Goal: Task Accomplishment & Management: Manage account settings

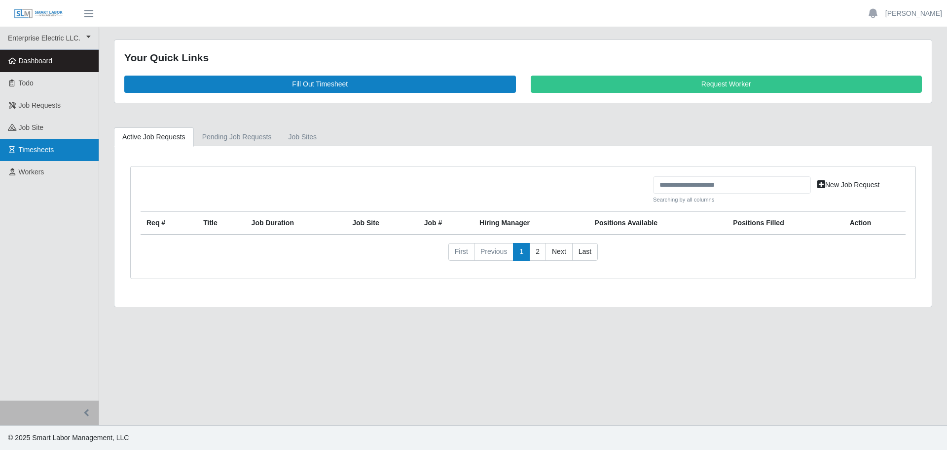
click at [51, 151] on span "Timesheets" at bounding box center [37, 150] width 36 height 8
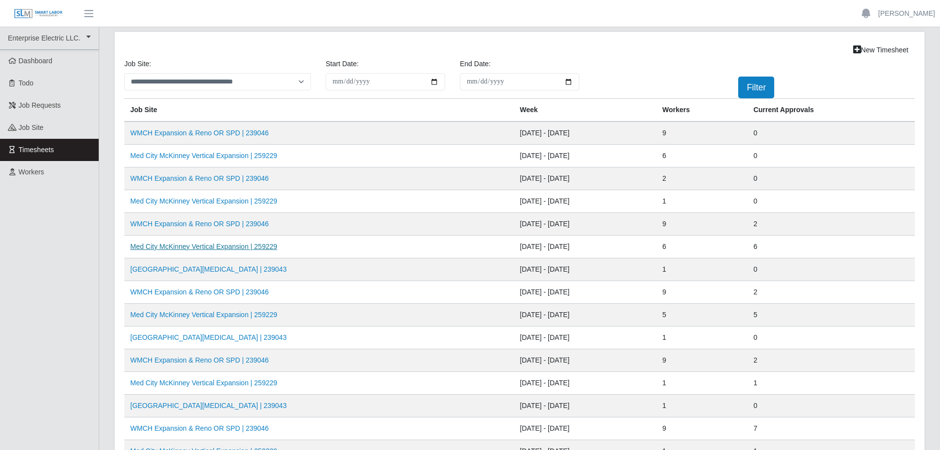
click at [191, 247] on link "Med City McKinney Vertical Expansion | 259229" at bounding box center [203, 246] width 147 height 8
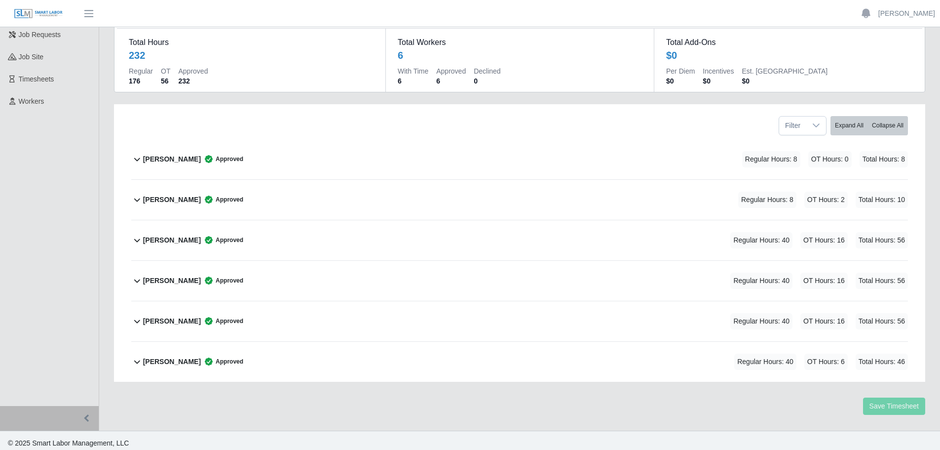
scroll to position [76, 0]
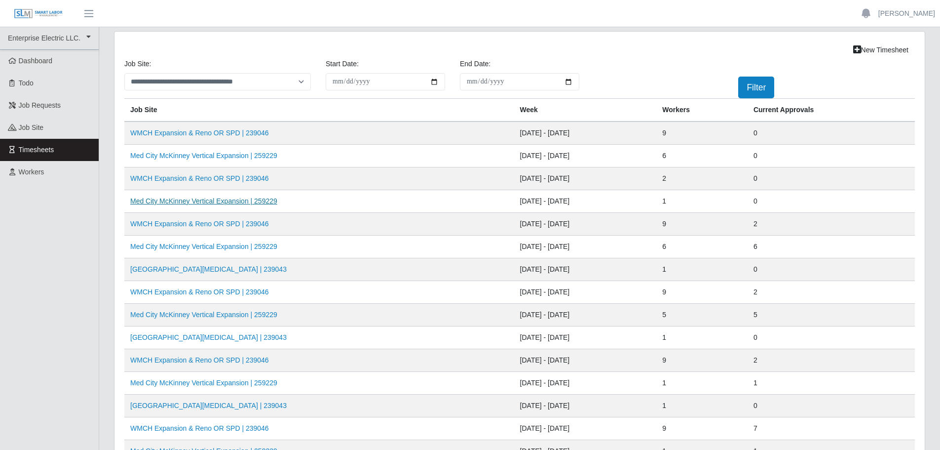
click at [222, 205] on link "Med City McKinney Vertical Expansion | 259229" at bounding box center [203, 201] width 147 height 8
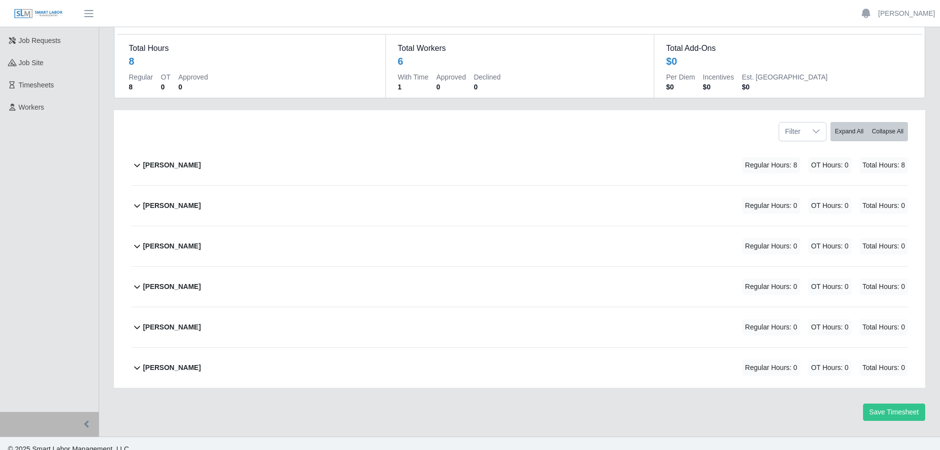
scroll to position [76, 0]
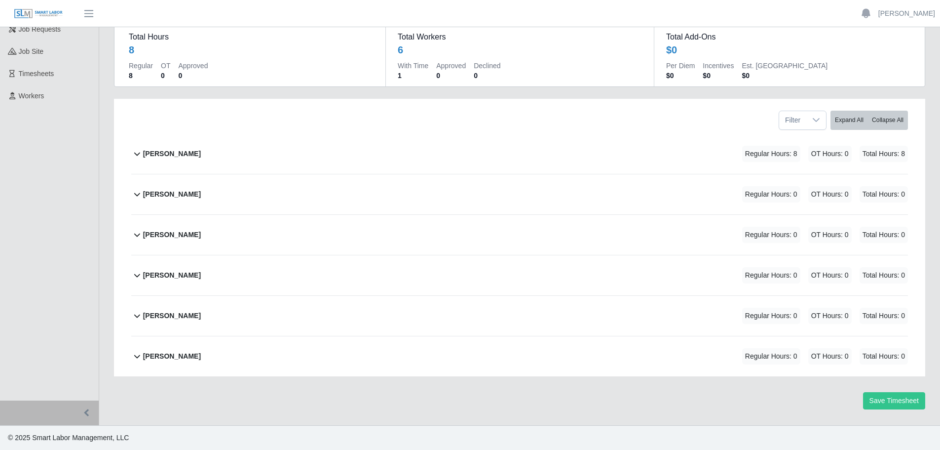
click at [136, 274] on icon at bounding box center [137, 275] width 12 height 12
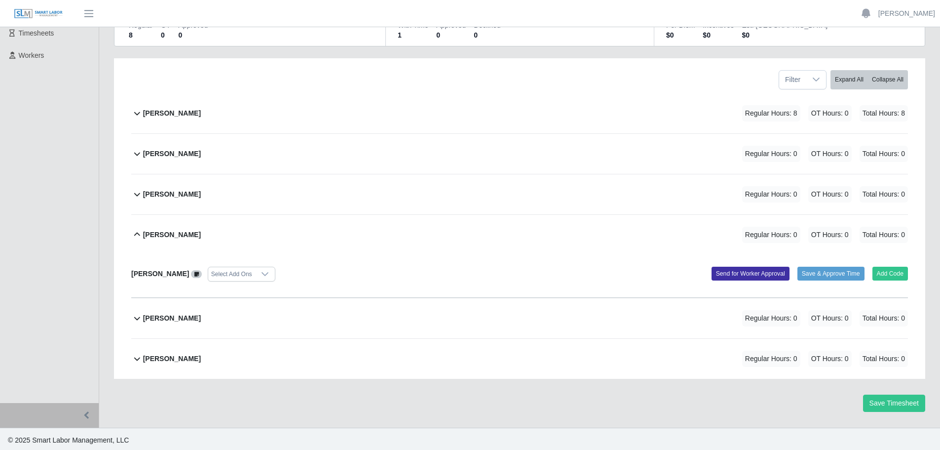
scroll to position [119, 0]
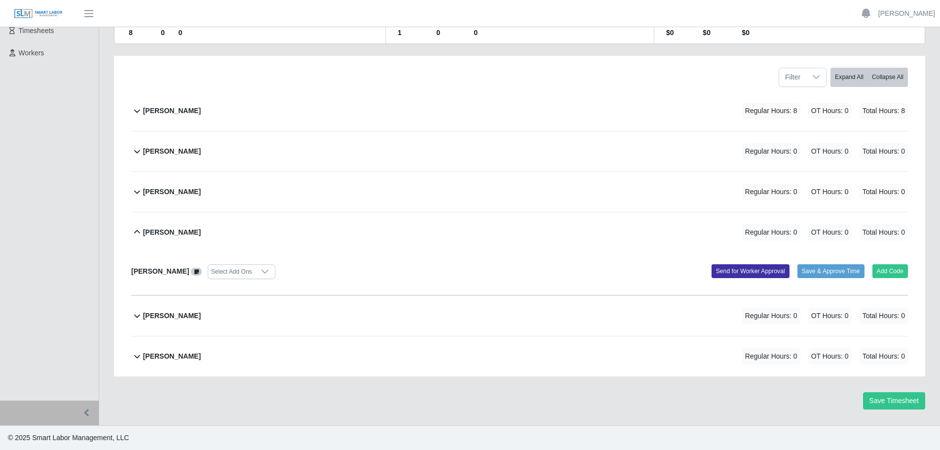
click at [261, 273] on icon at bounding box center [265, 271] width 8 height 8
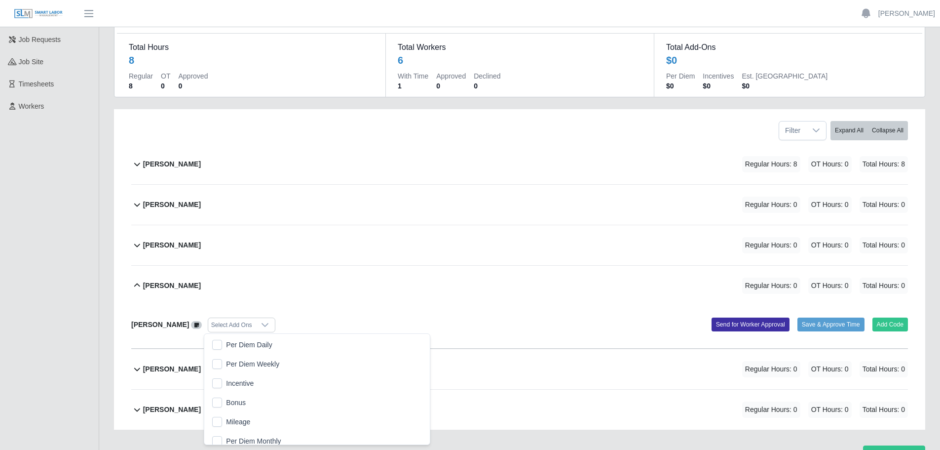
scroll to position [99, 0]
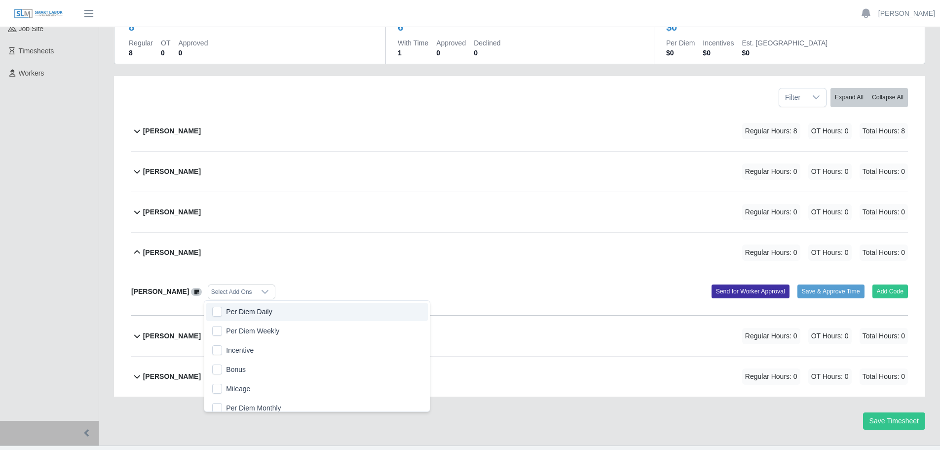
click at [192, 295] on span at bounding box center [196, 292] width 11 height 8
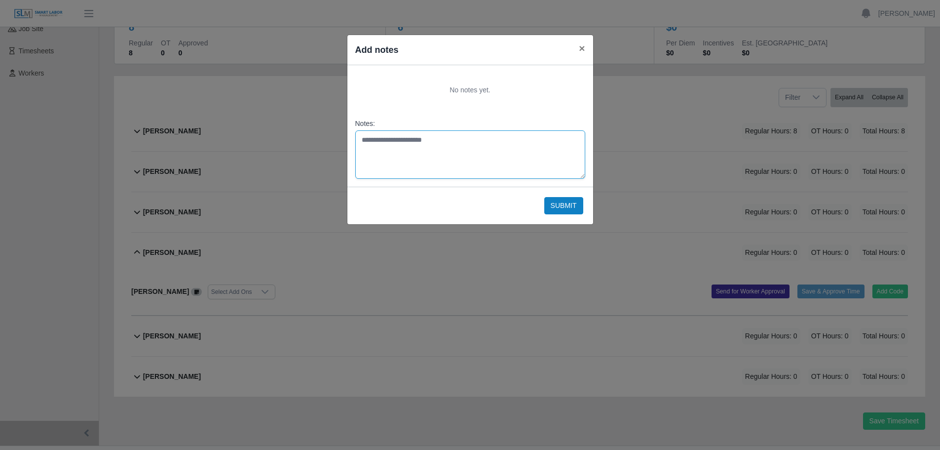
click at [406, 140] on textarea "Notes:" at bounding box center [470, 154] width 230 height 48
type textarea "**********"
click at [566, 213] on div "Submit" at bounding box center [470, 206] width 246 height 38
click at [566, 209] on button "Submit" at bounding box center [563, 205] width 39 height 17
